Goal: Information Seeking & Learning: Learn about a topic

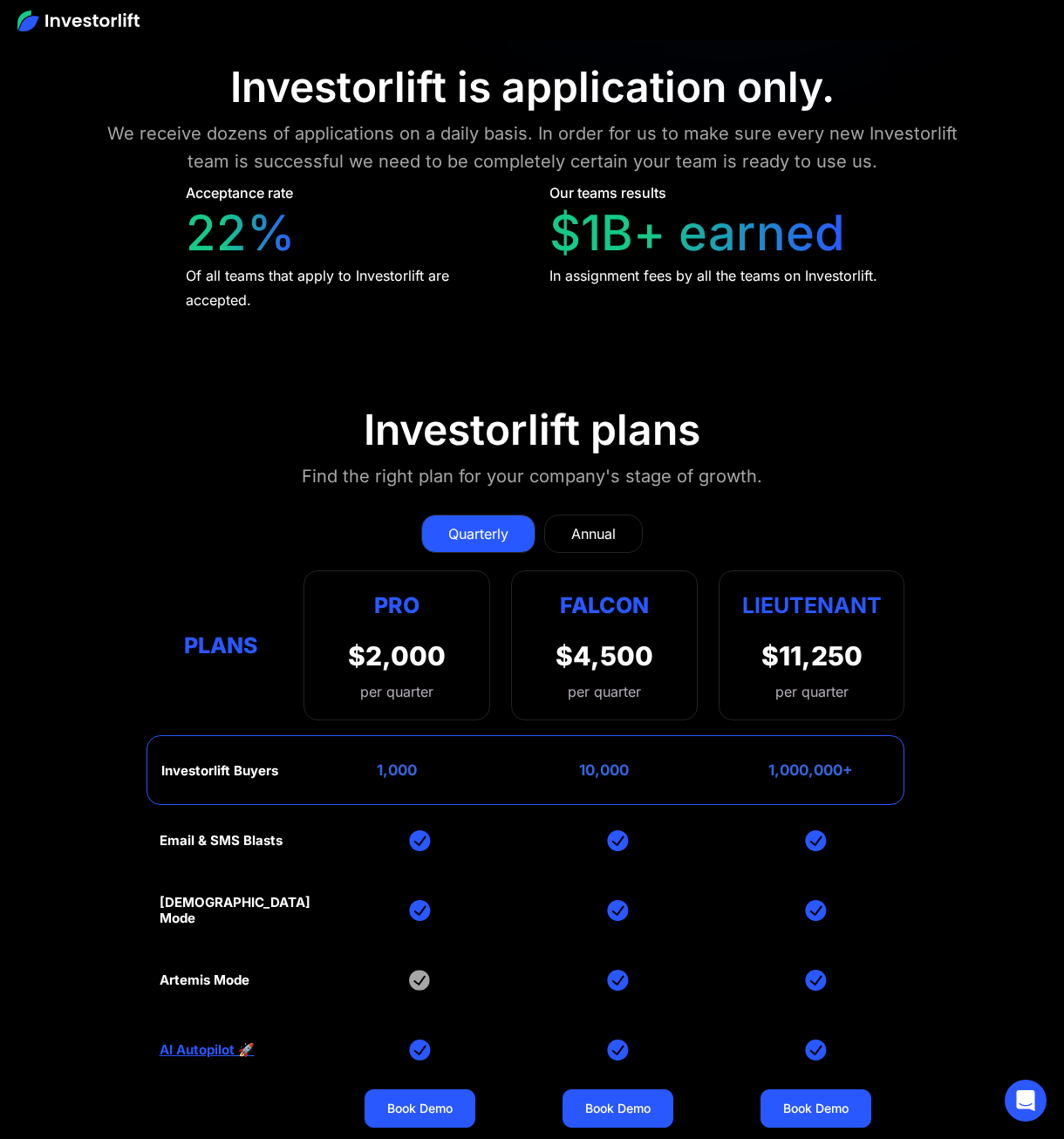
scroll to position [7302, 0]
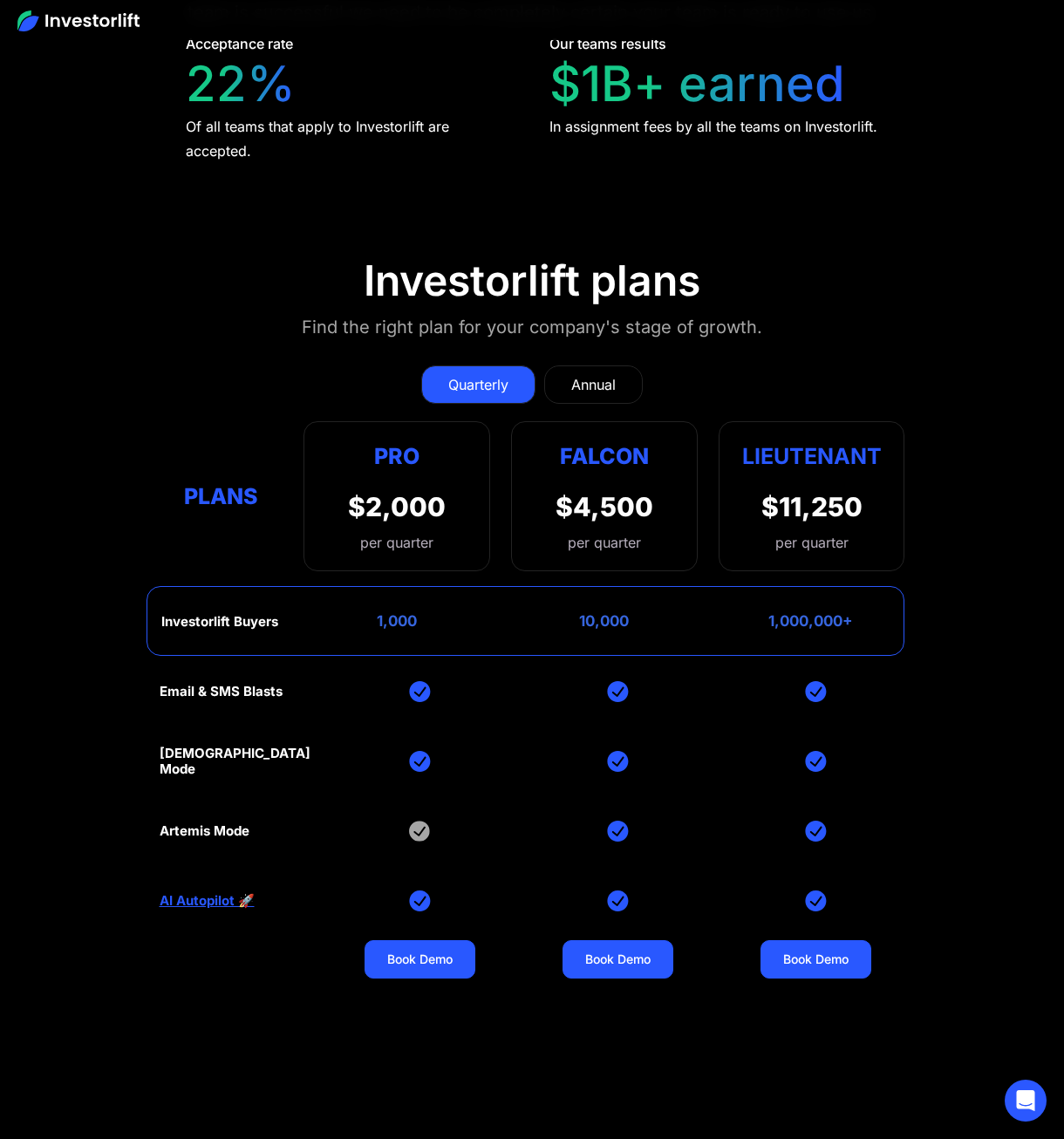
click at [565, 365] on link "Annual" at bounding box center [593, 384] width 98 height 38
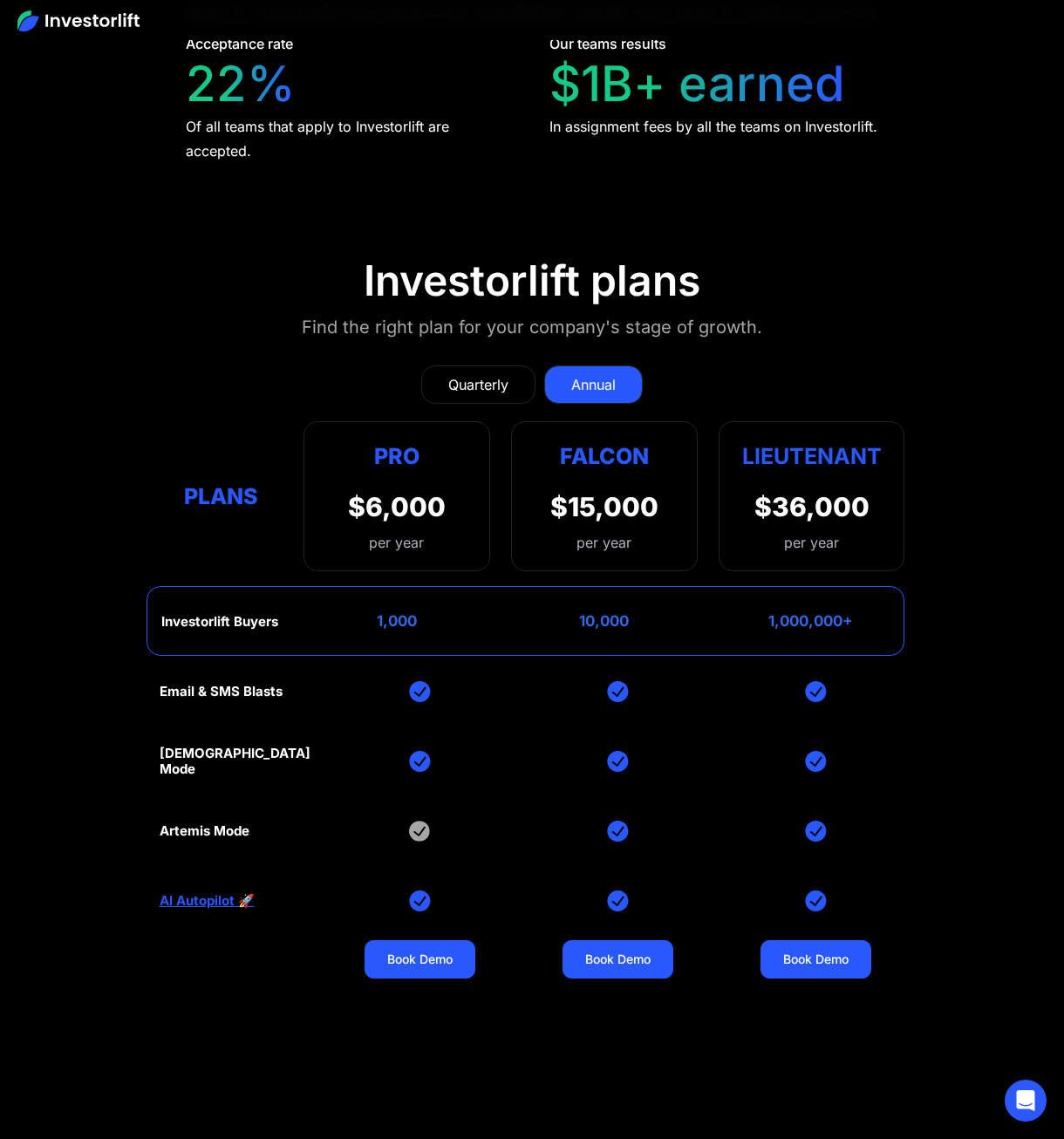
click at [488, 374] on div "Quarterly" at bounding box center [479, 384] width 60 height 21
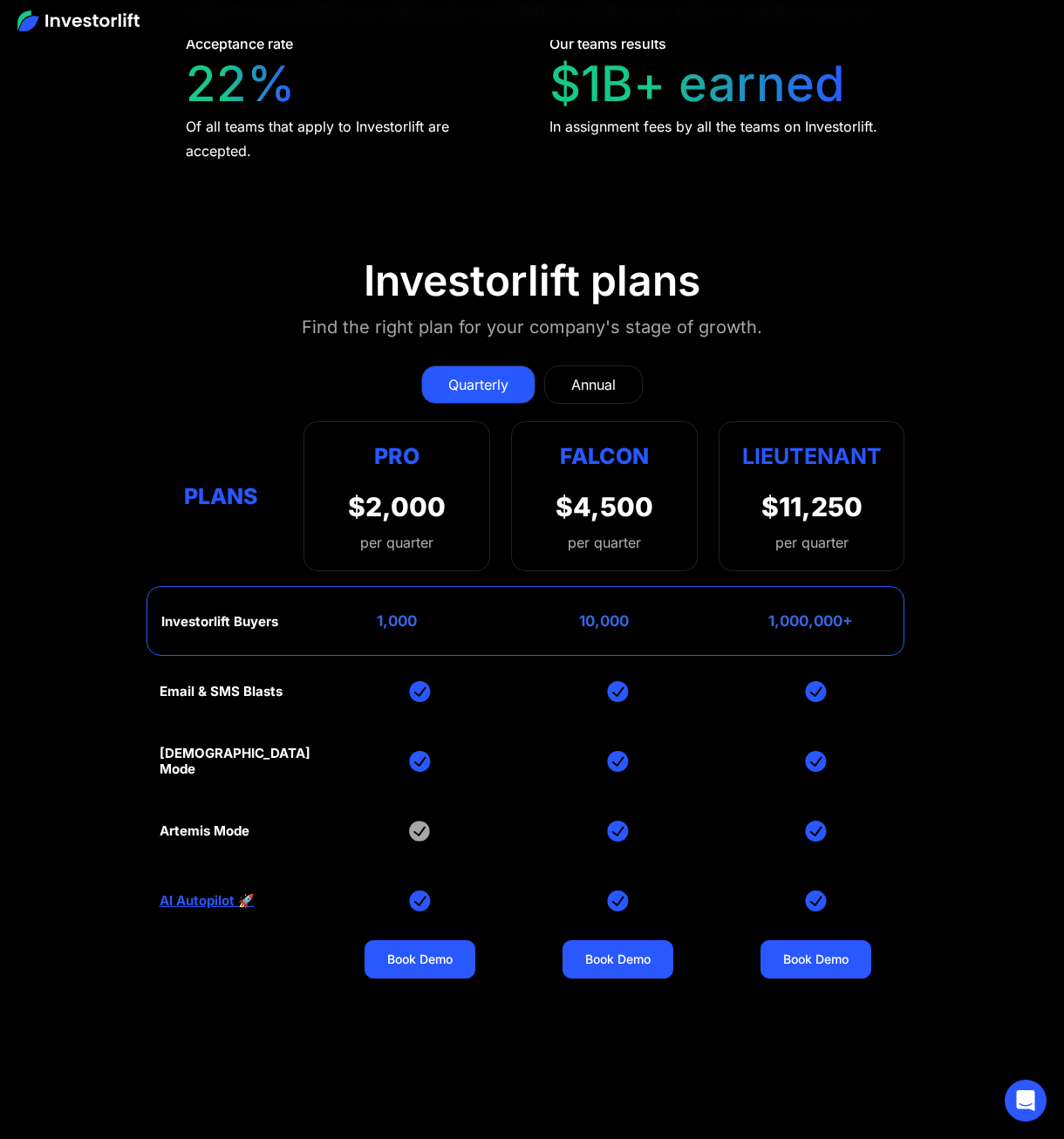
click at [563, 365] on link "Annual" at bounding box center [593, 384] width 98 height 38
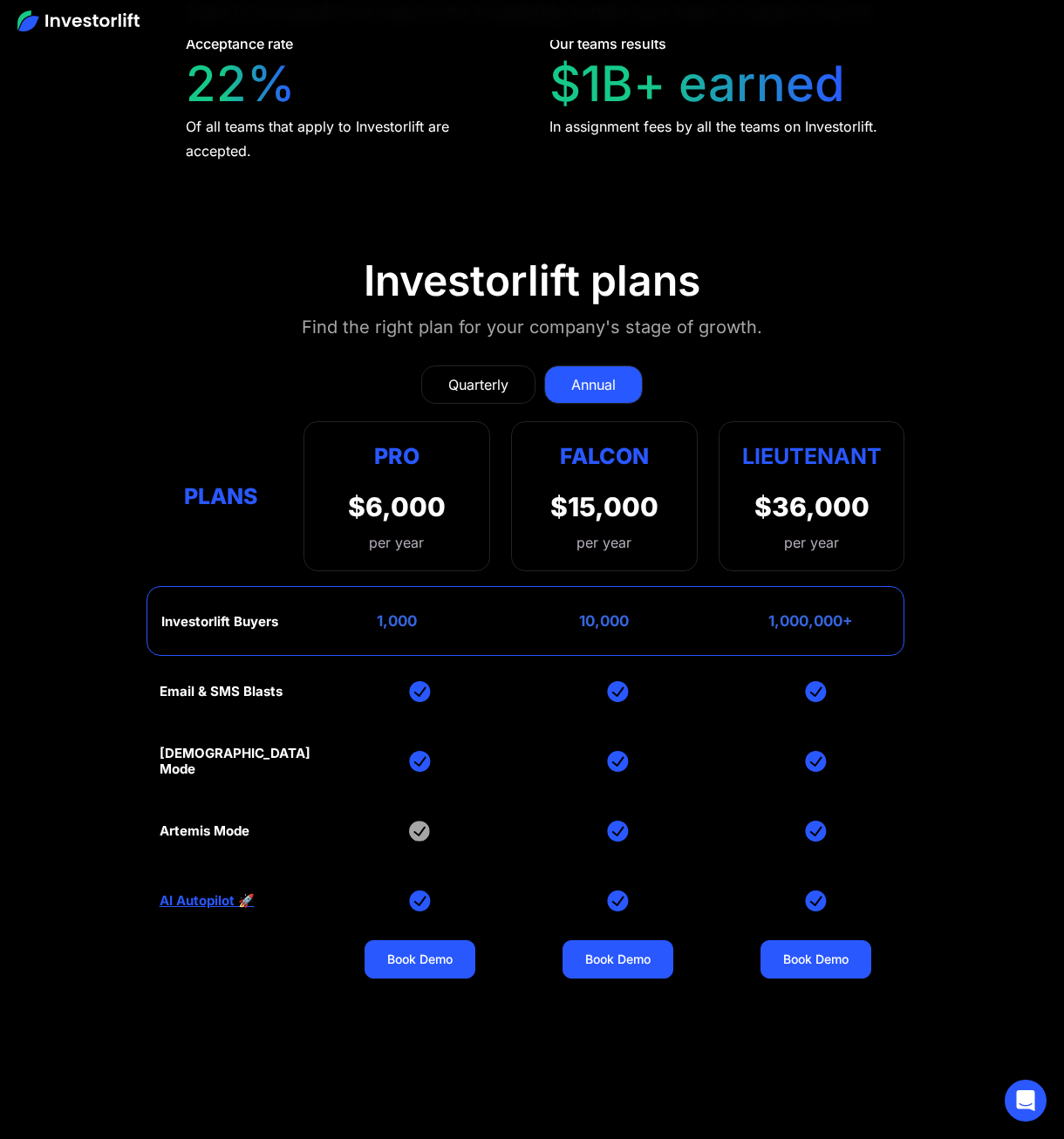
click at [453, 374] on div "Quarterly" at bounding box center [479, 384] width 60 height 21
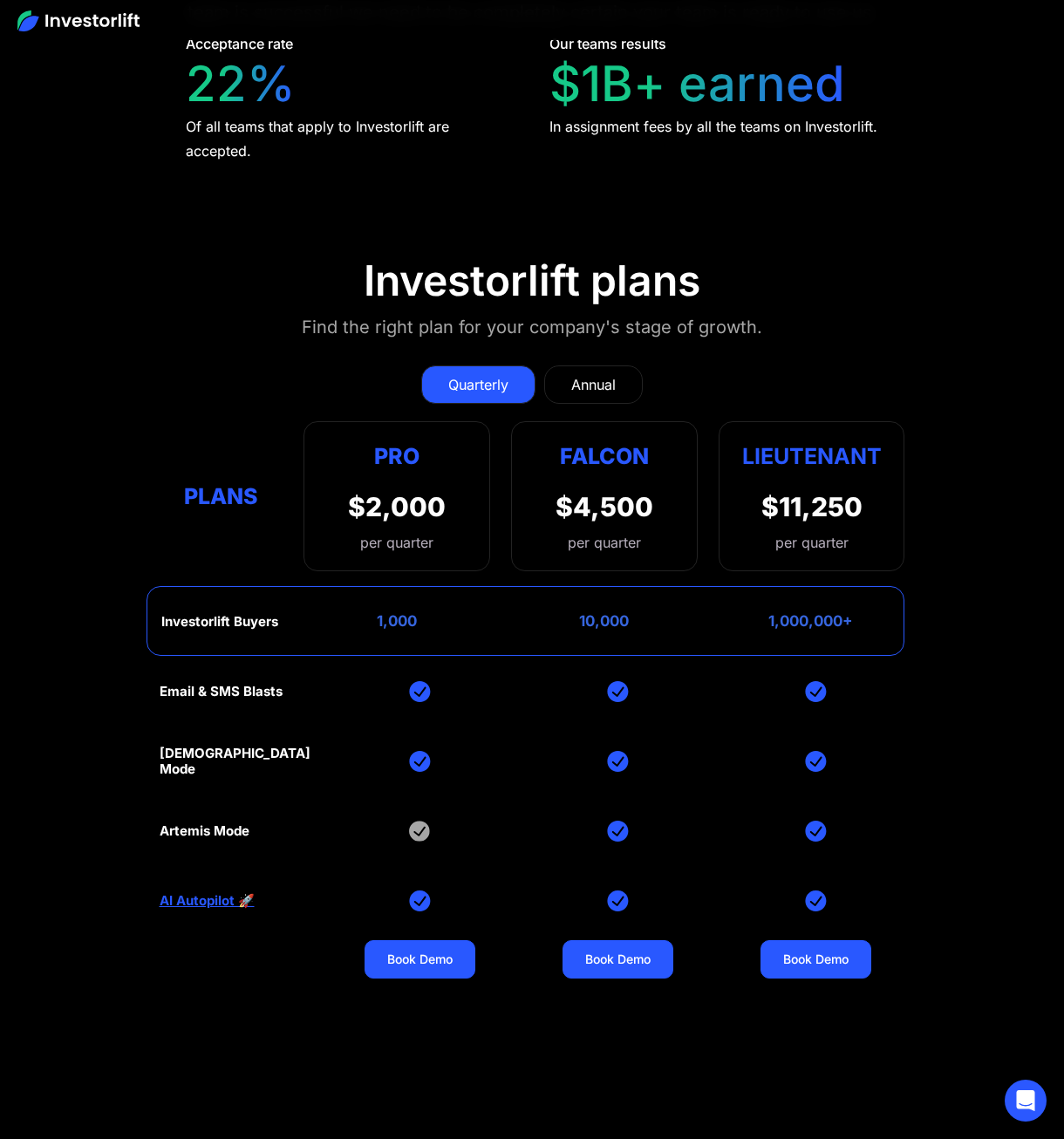
click at [573, 374] on div "Annual" at bounding box center [593, 384] width 44 height 21
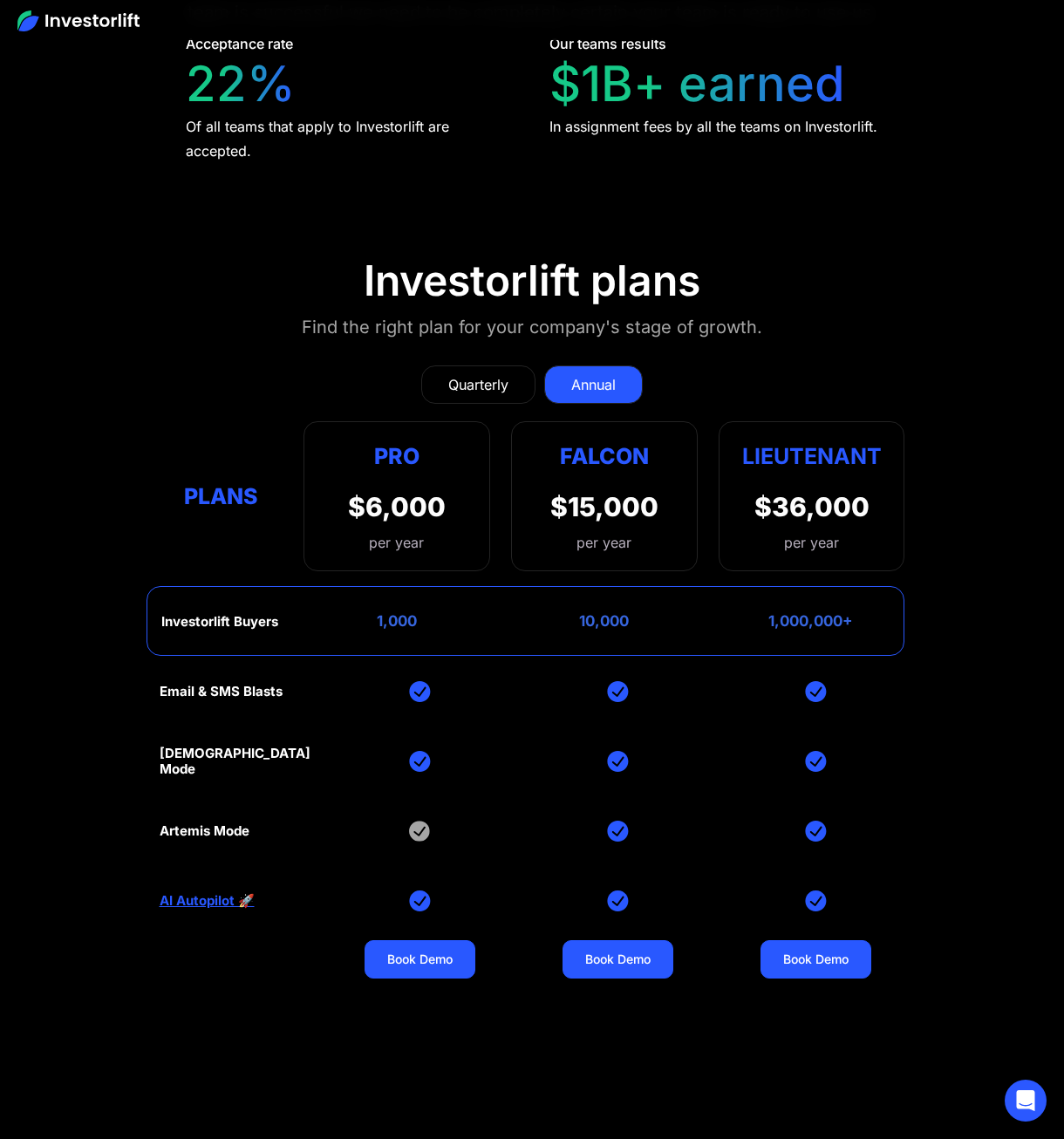
click at [487, 374] on div "Quarterly" at bounding box center [479, 384] width 60 height 21
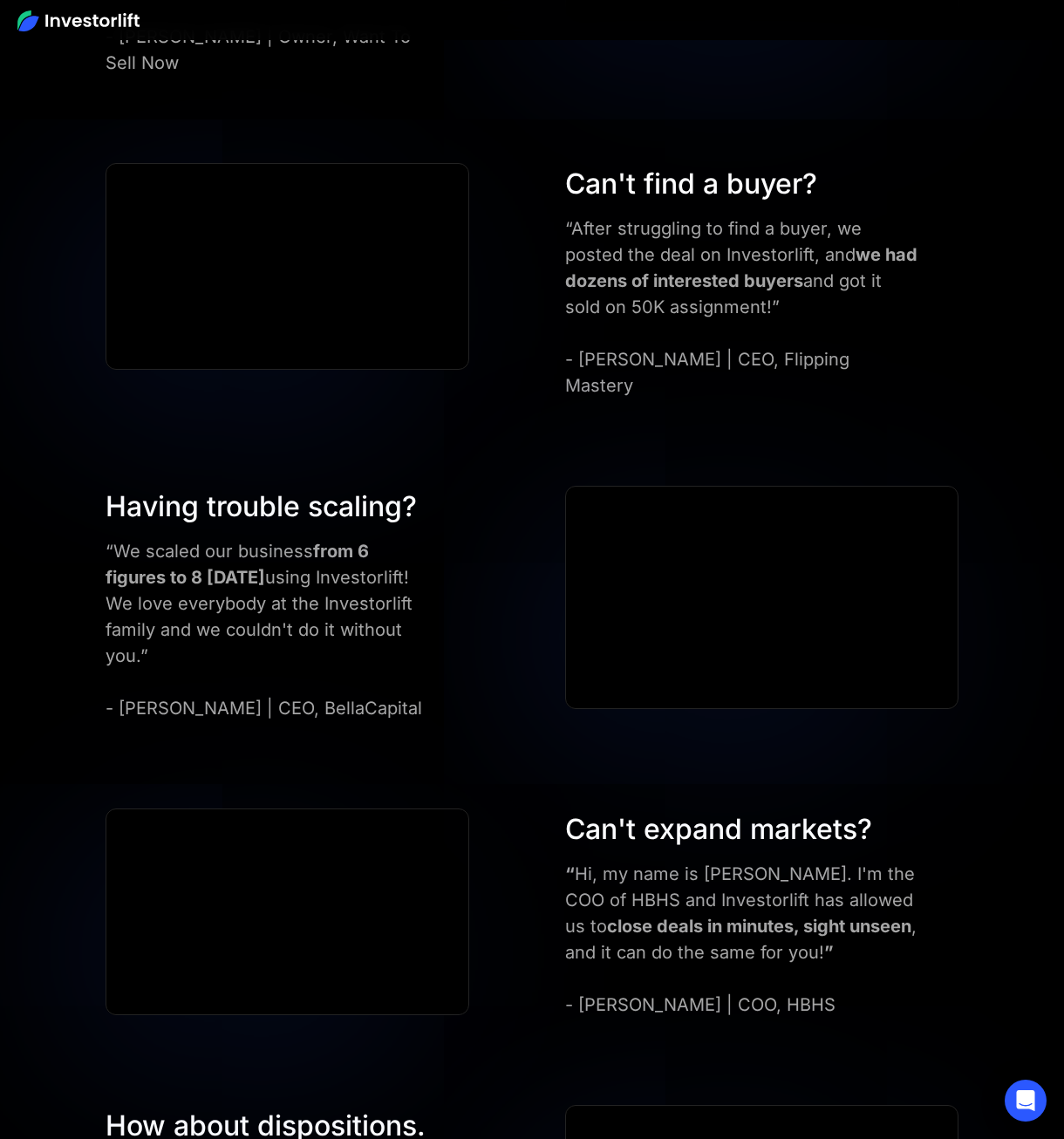
scroll to position [4948, 0]
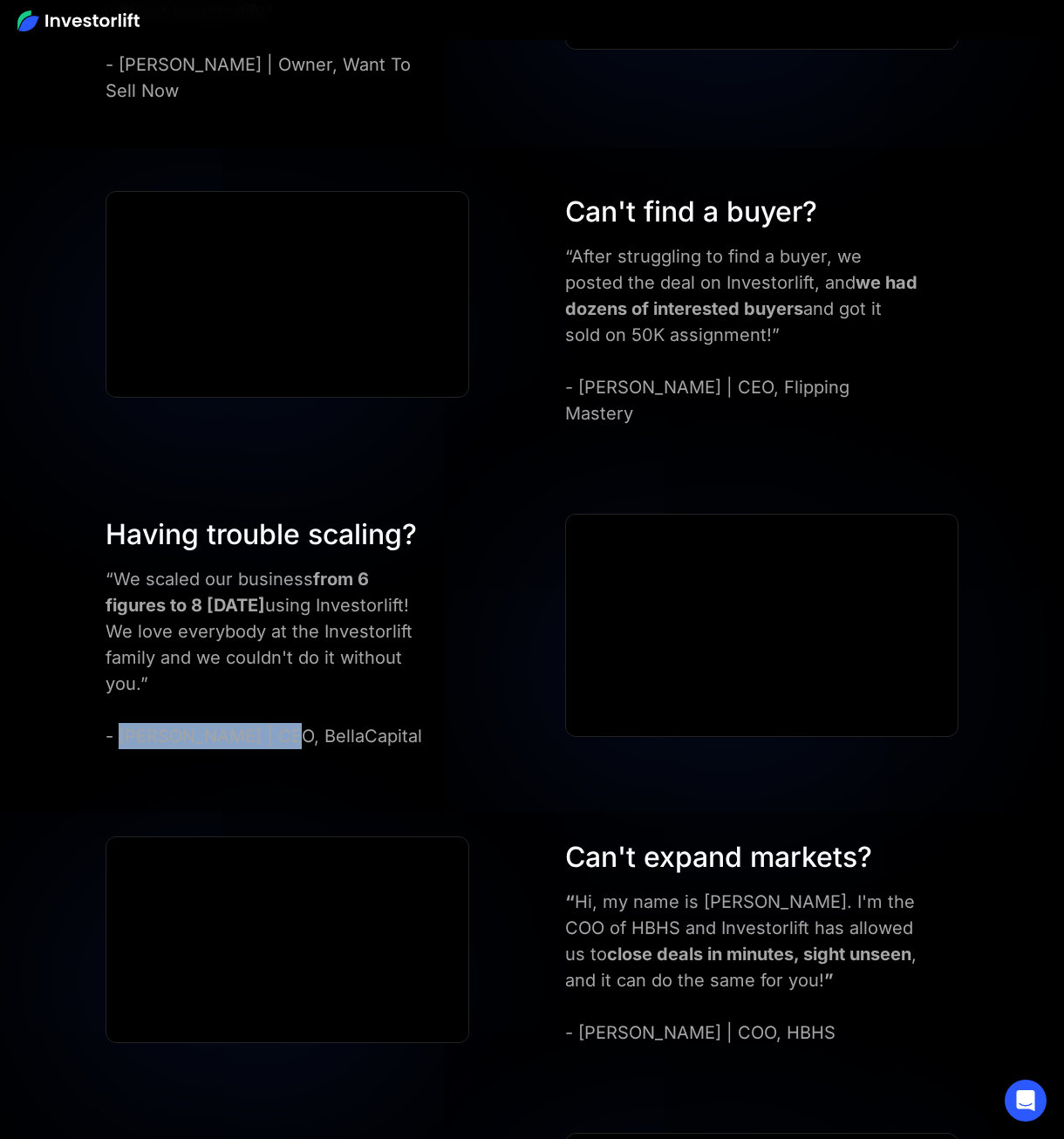
drag, startPoint x: 263, startPoint y: 676, endPoint x: 120, endPoint y: 679, distance: 143.0
click at [120, 679] on div "“We scaled our business from 6 figures to 8 in one year using Investorlift! We …" at bounding box center [269, 658] width 327 height 184
drag, startPoint x: 120, startPoint y: 679, endPoint x: 128, endPoint y: 686, distance: 10.6
click at [75, 639] on div "Having trouble scaling? “We scaled our business from 6 figures to 8 in one year…" at bounding box center [532, 630] width 957 height 235
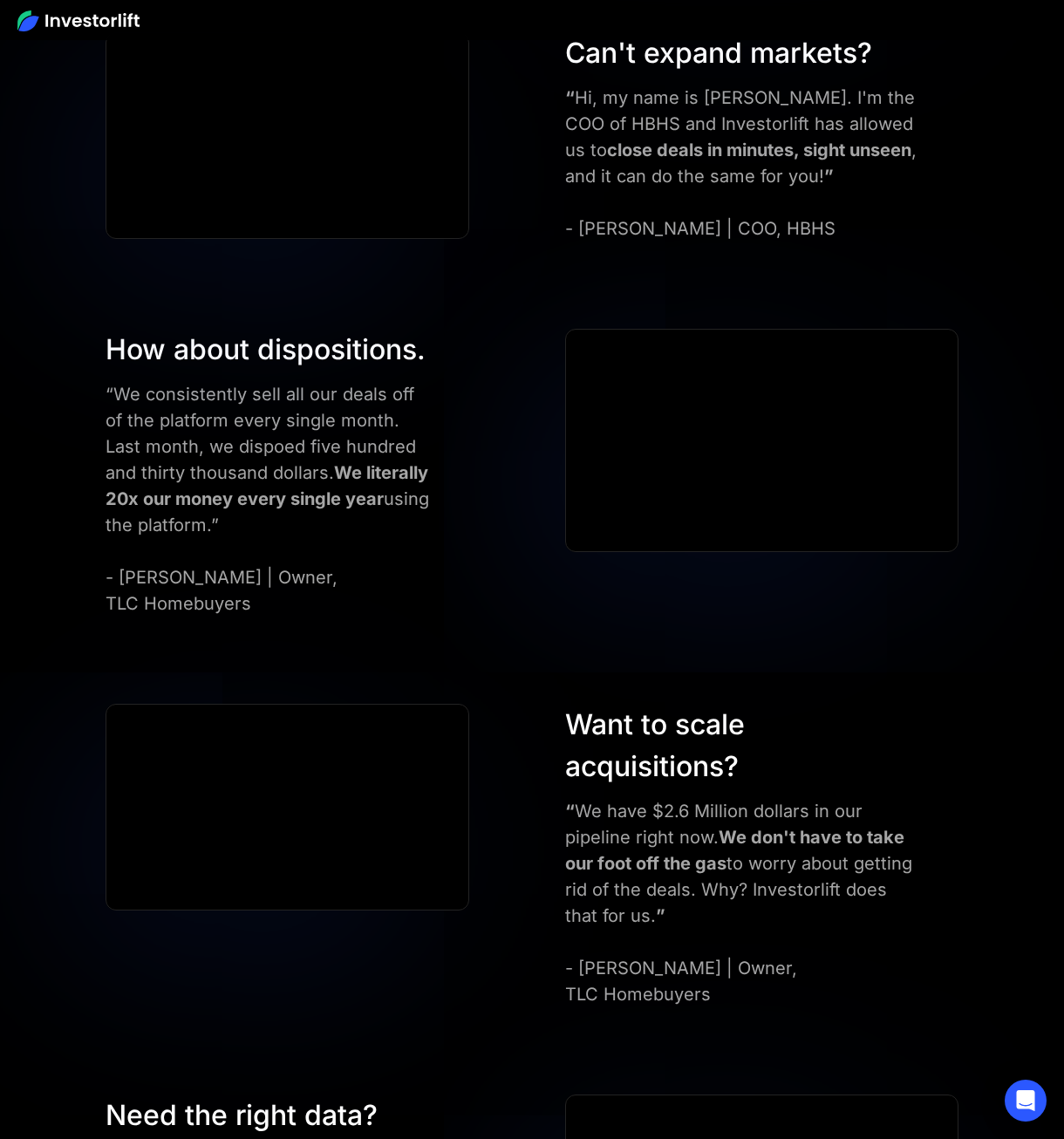
scroll to position [5995, 0]
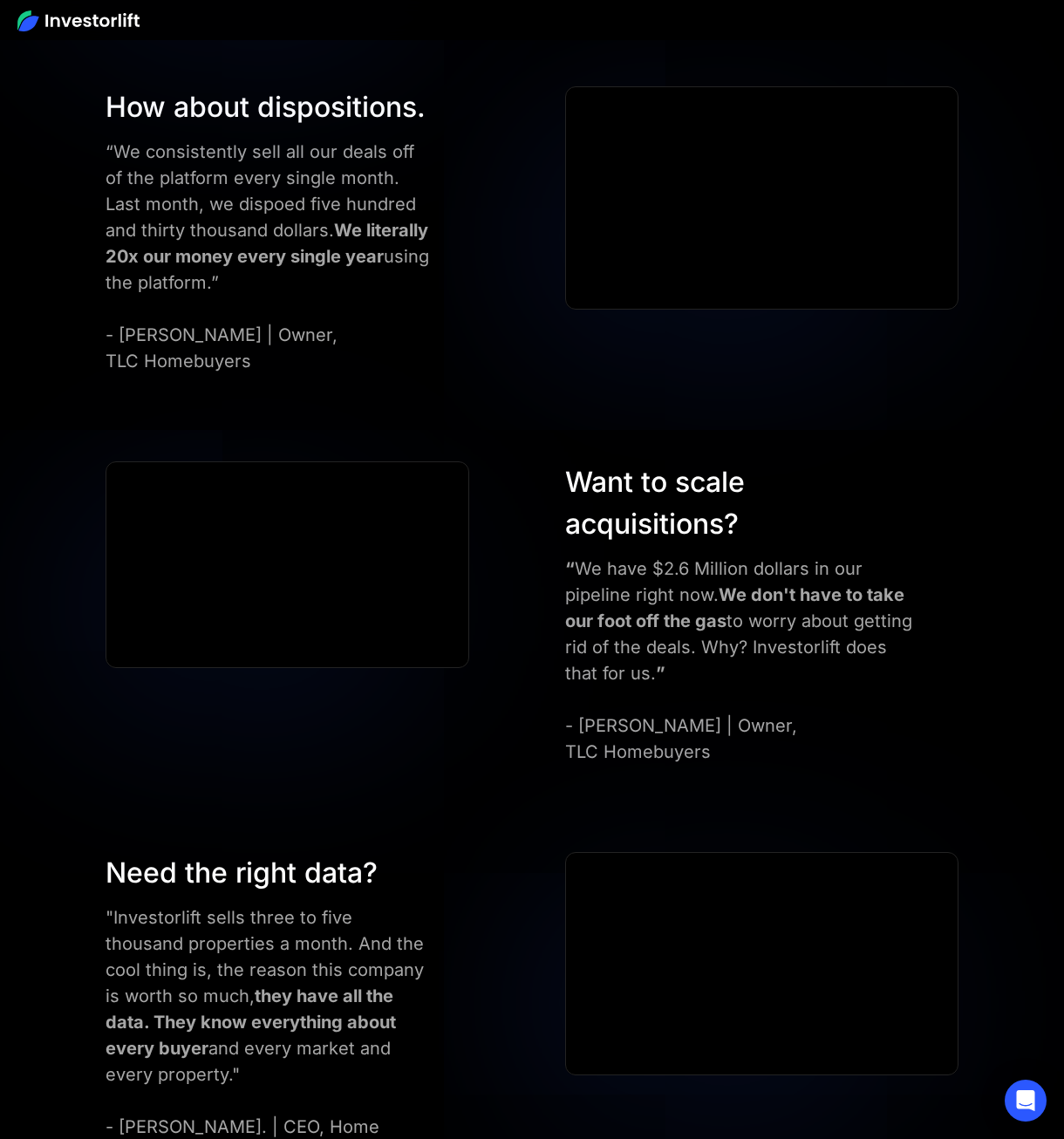
click at [569, 558] on strong "“" at bounding box center [569, 569] width 9 height 21
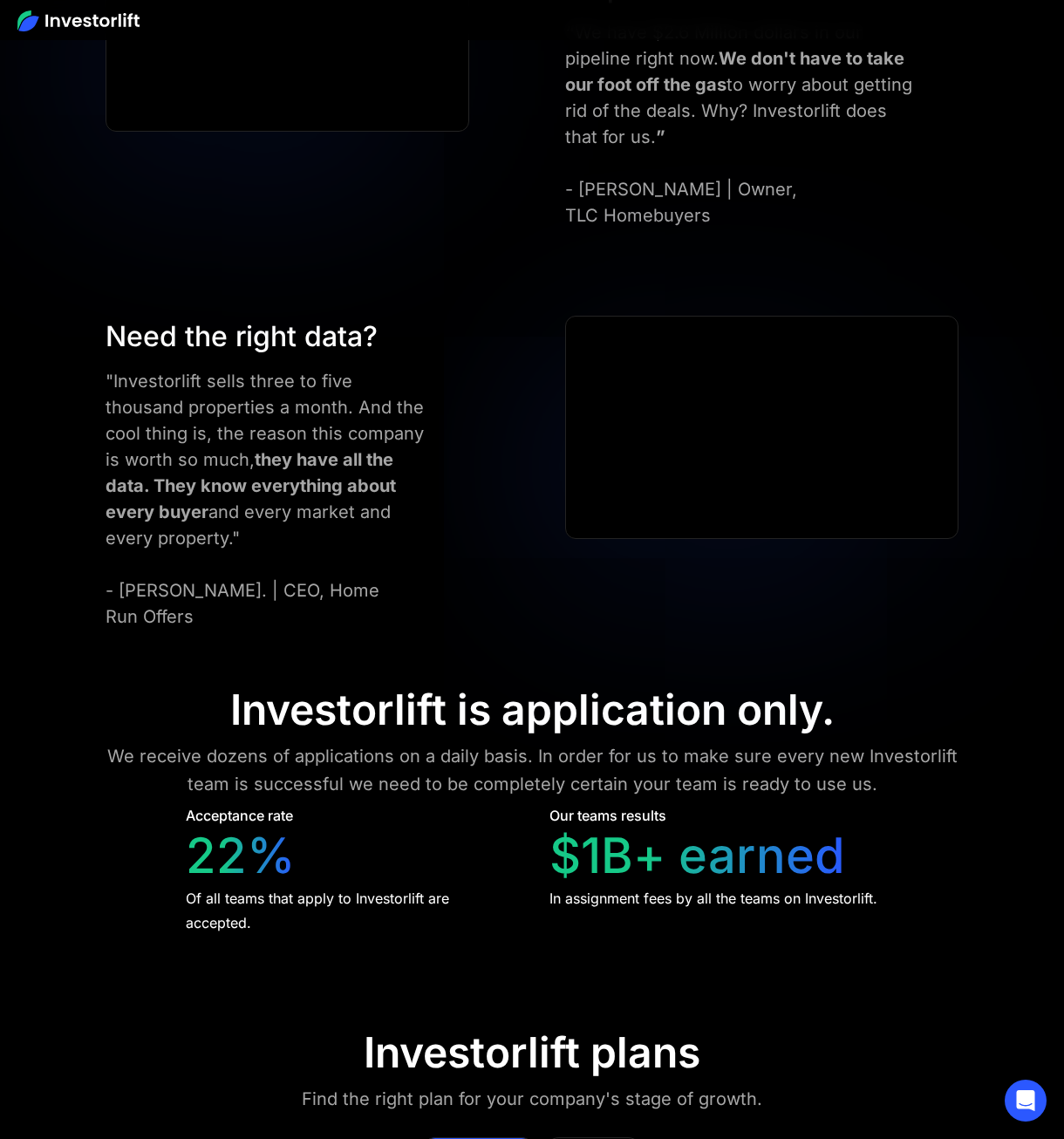
scroll to position [6779, 0]
